Goal: Information Seeking & Learning: Learn about a topic

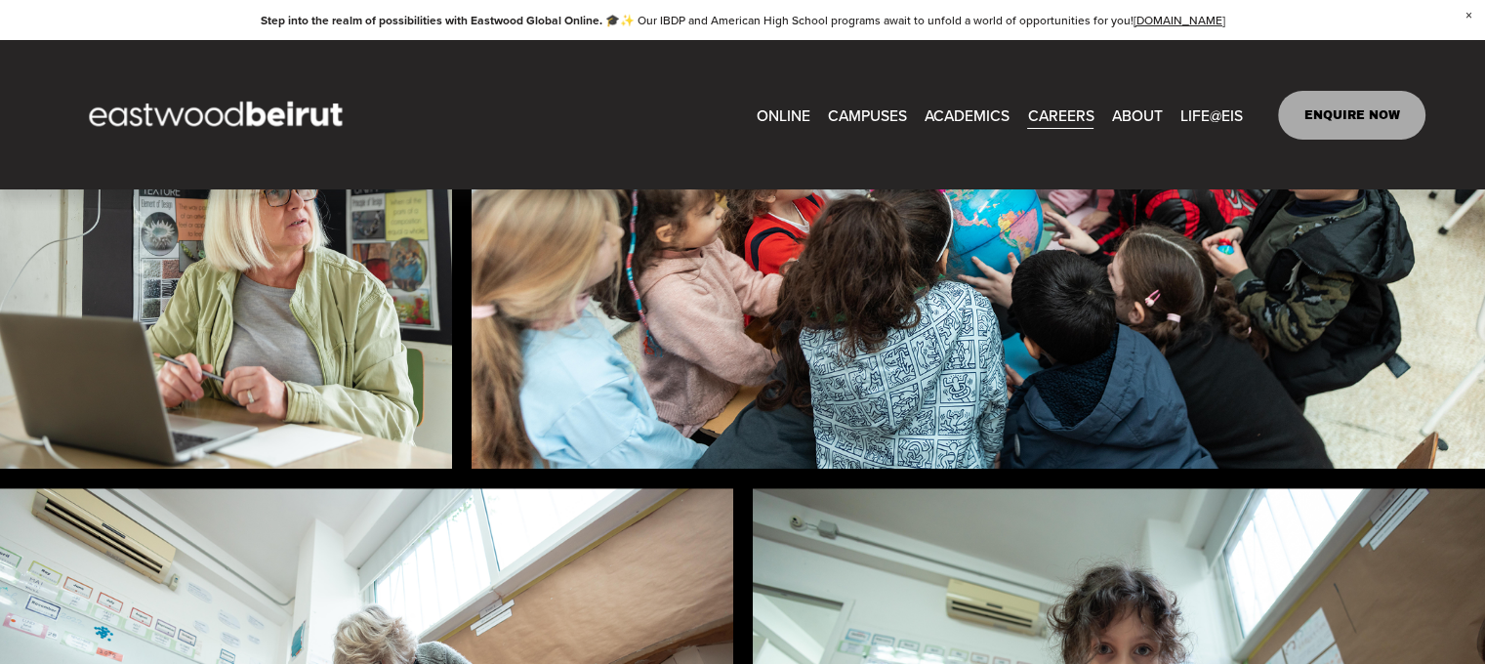
scroll to position [1408, 0]
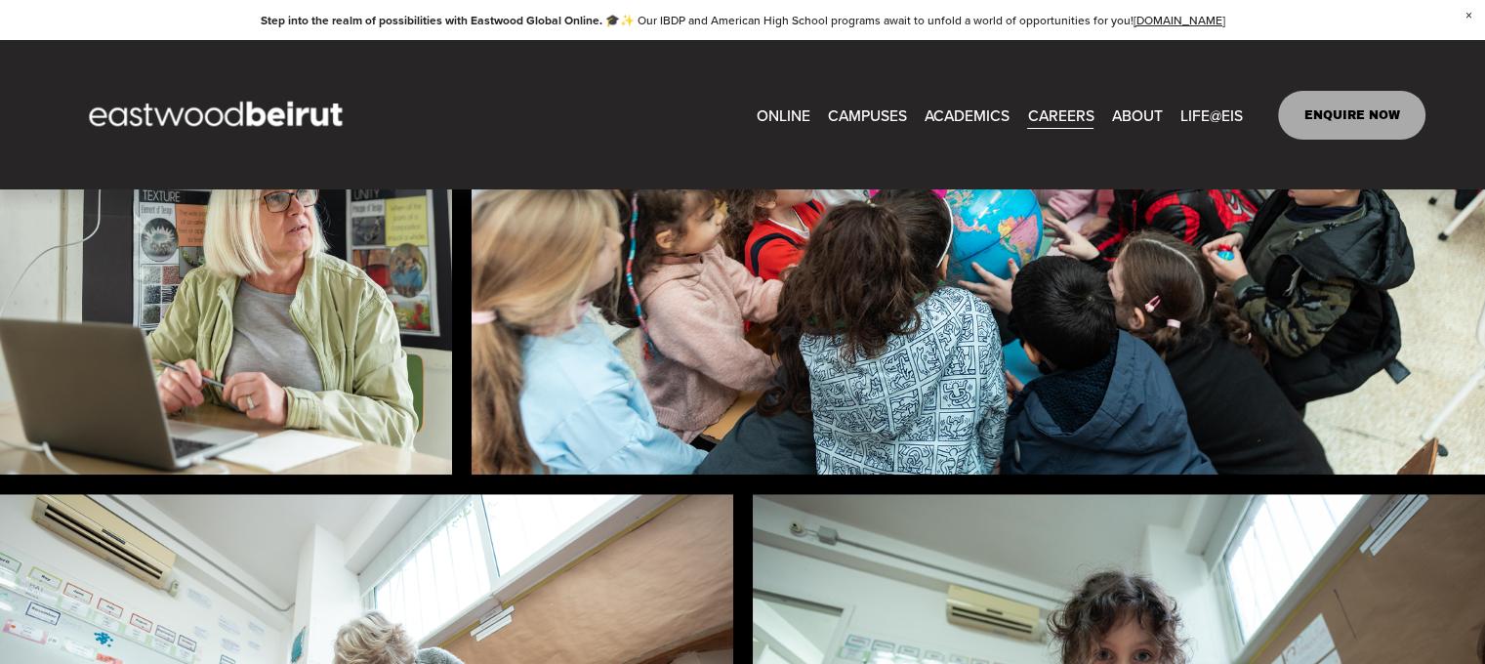
click at [1047, 102] on link "CAREERS" at bounding box center [1060, 115] width 66 height 30
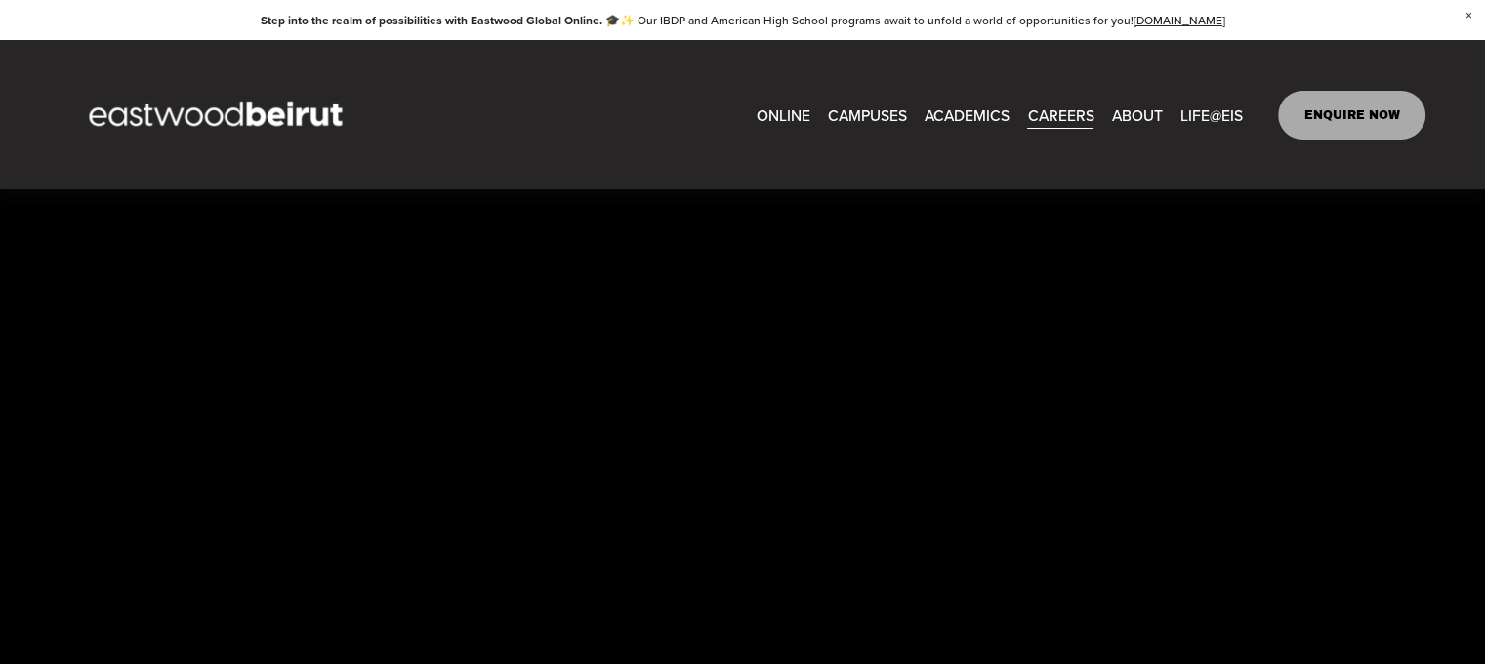
scroll to position [3262, 0]
click at [1074, 116] on link "CAREERS" at bounding box center [1060, 115] width 66 height 30
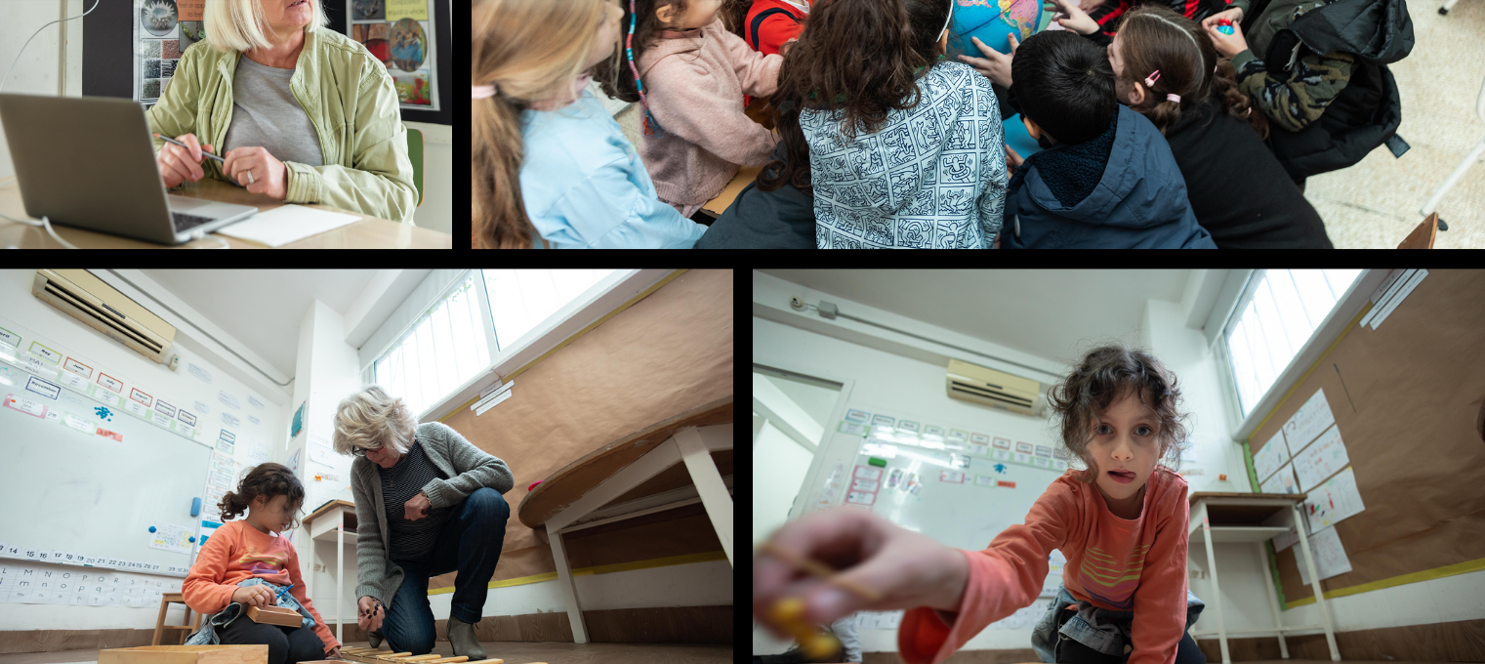
scroll to position [1659, 0]
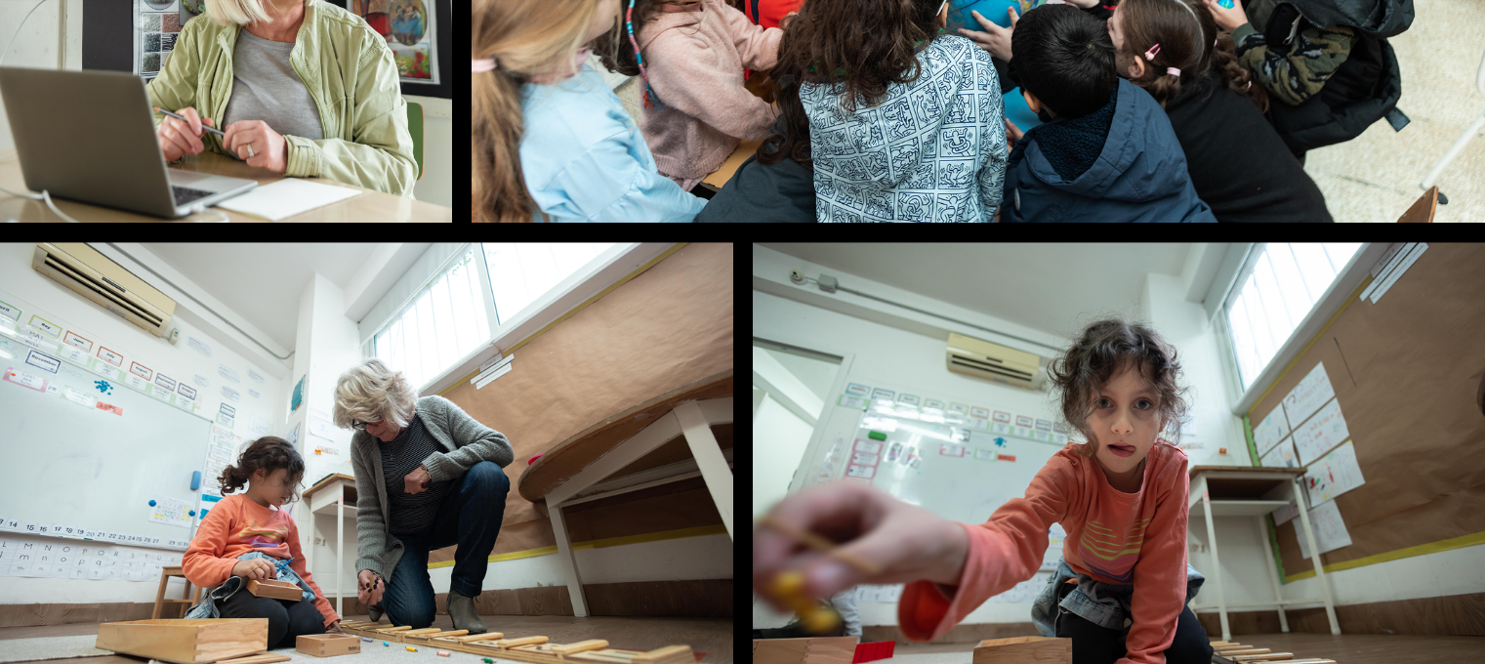
drag, startPoint x: 1106, startPoint y: 454, endPoint x: 802, endPoint y: 435, distance: 304.1
click at [1104, 456] on img at bounding box center [1119, 486] width 733 height 489
click at [610, 378] on img at bounding box center [366, 486] width 733 height 489
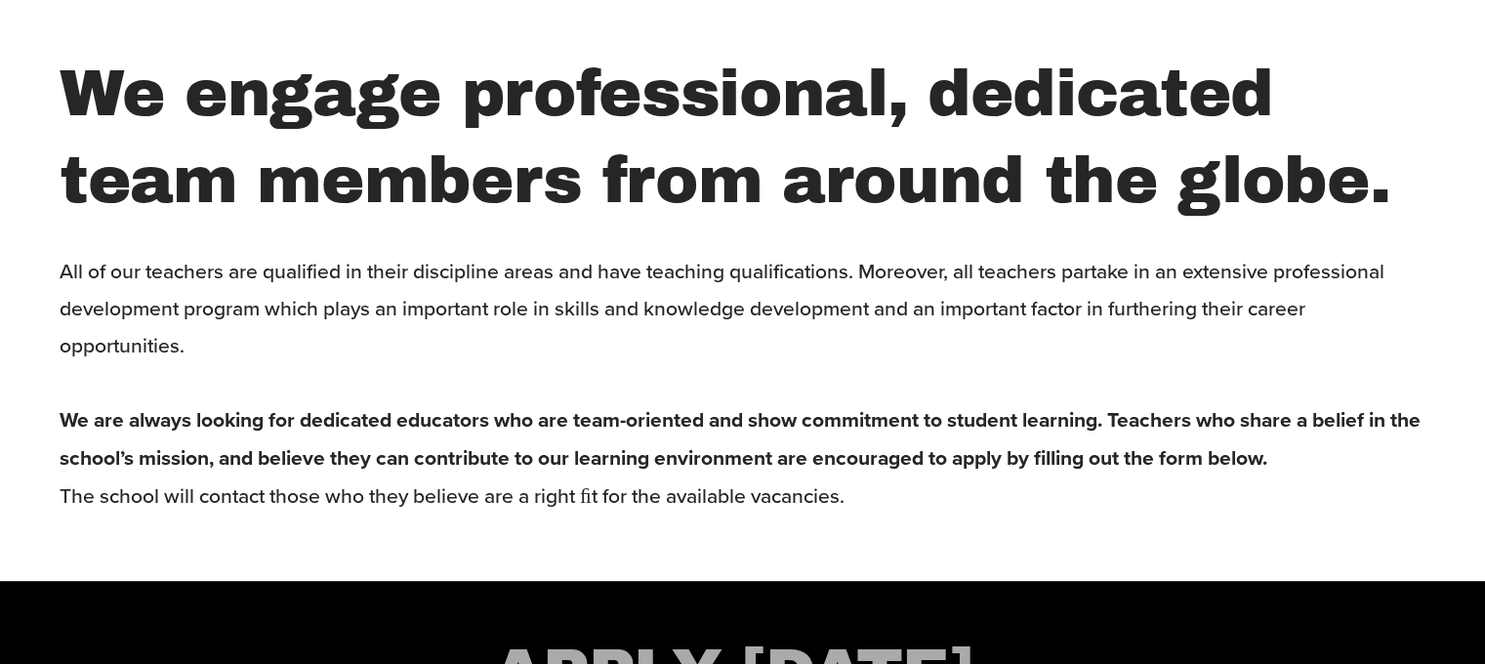
scroll to position [2440, 0]
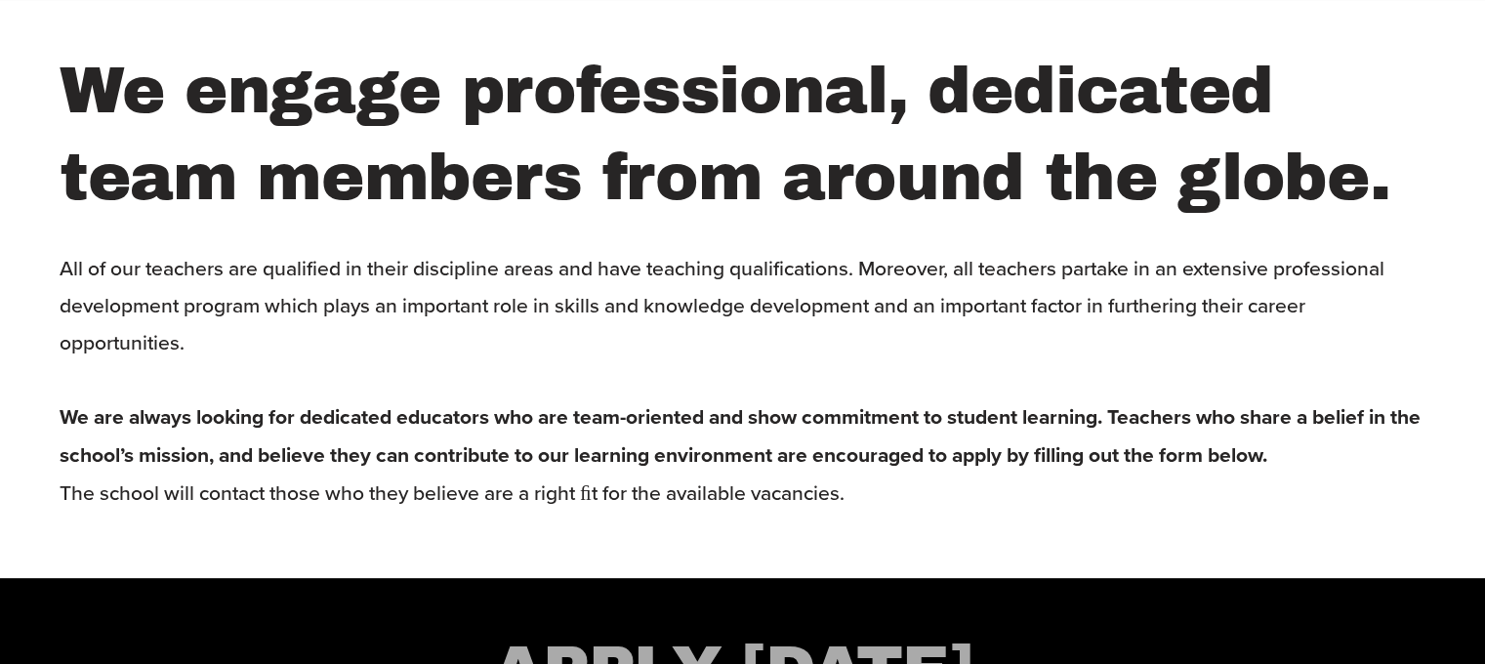
click at [315, 215] on h2 "We engage professional, dedicated team members from around the globe." at bounding box center [743, 134] width 1366 height 172
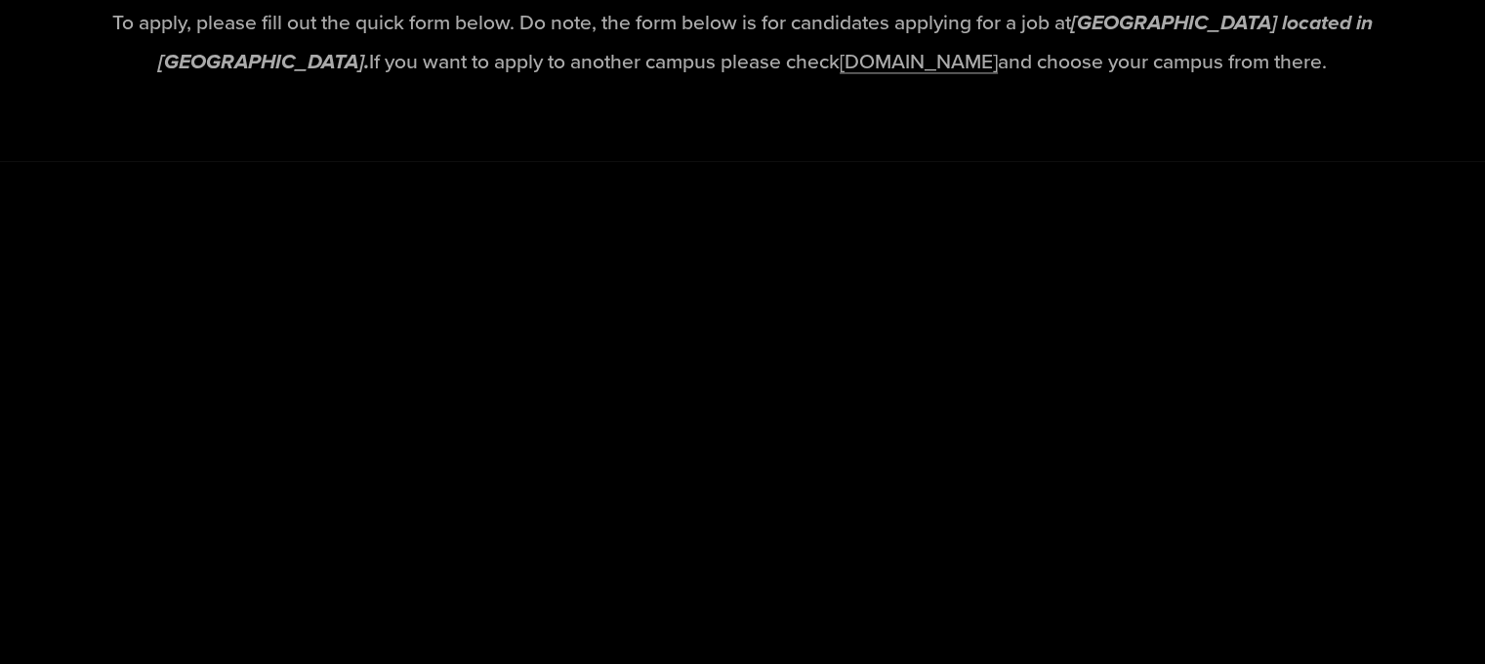
scroll to position [3026, 0]
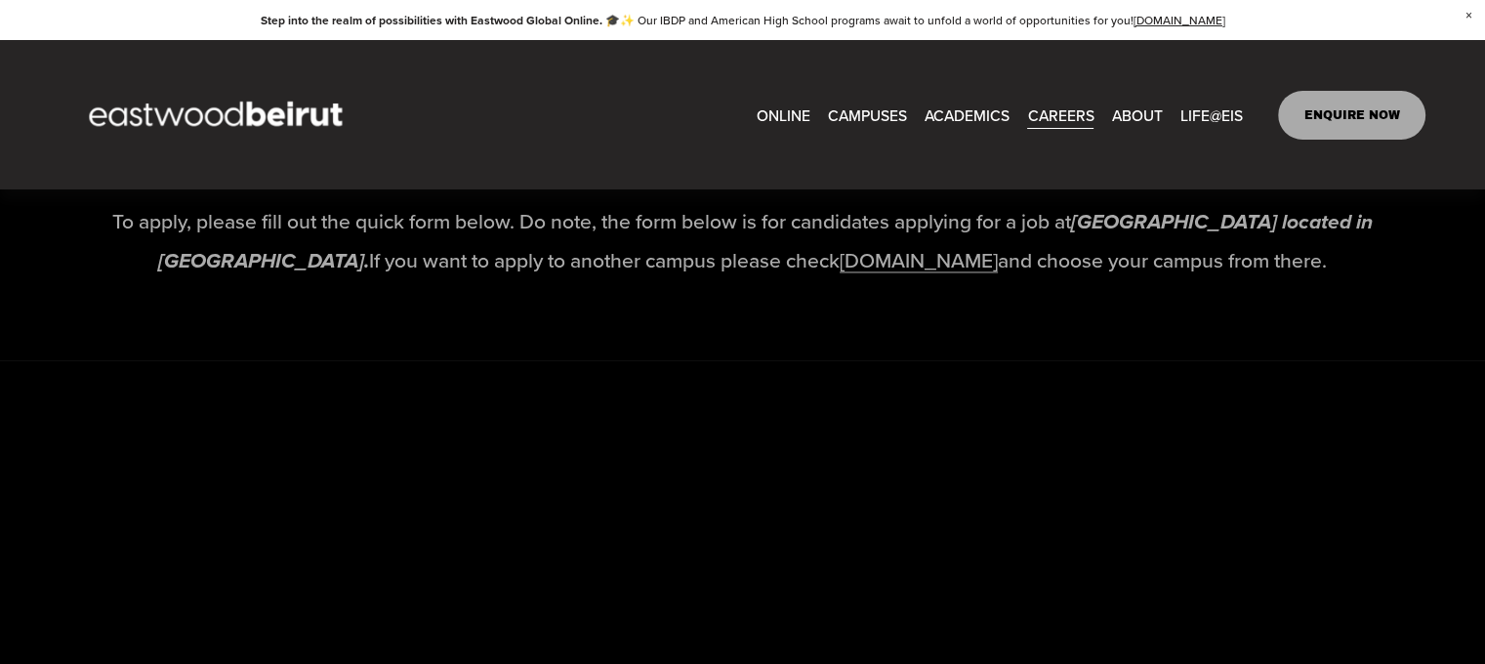
click at [839, 268] on link "[DOMAIN_NAME]" at bounding box center [918, 259] width 158 height 29
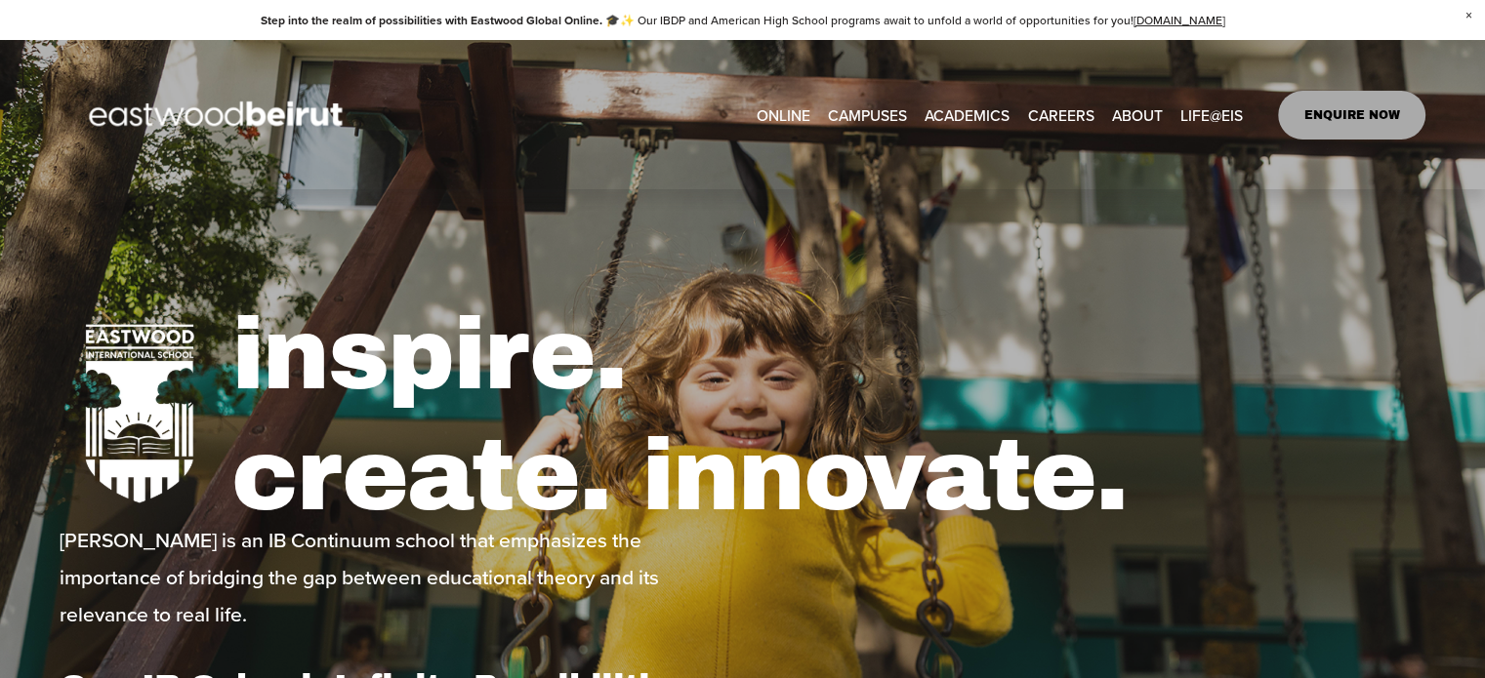
type input "*"
